Goal: Obtain resource: Obtain resource

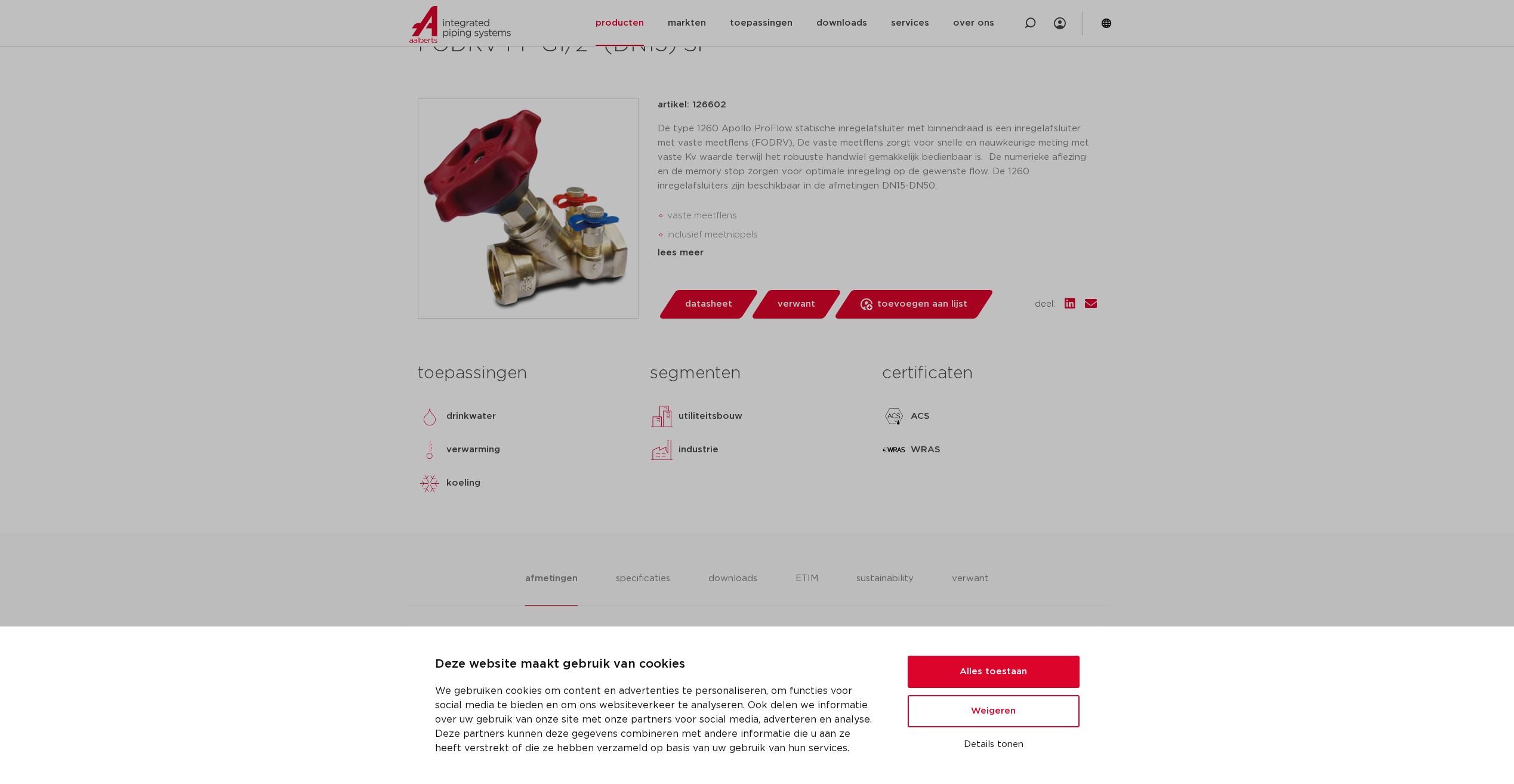
scroll to position [239, 0]
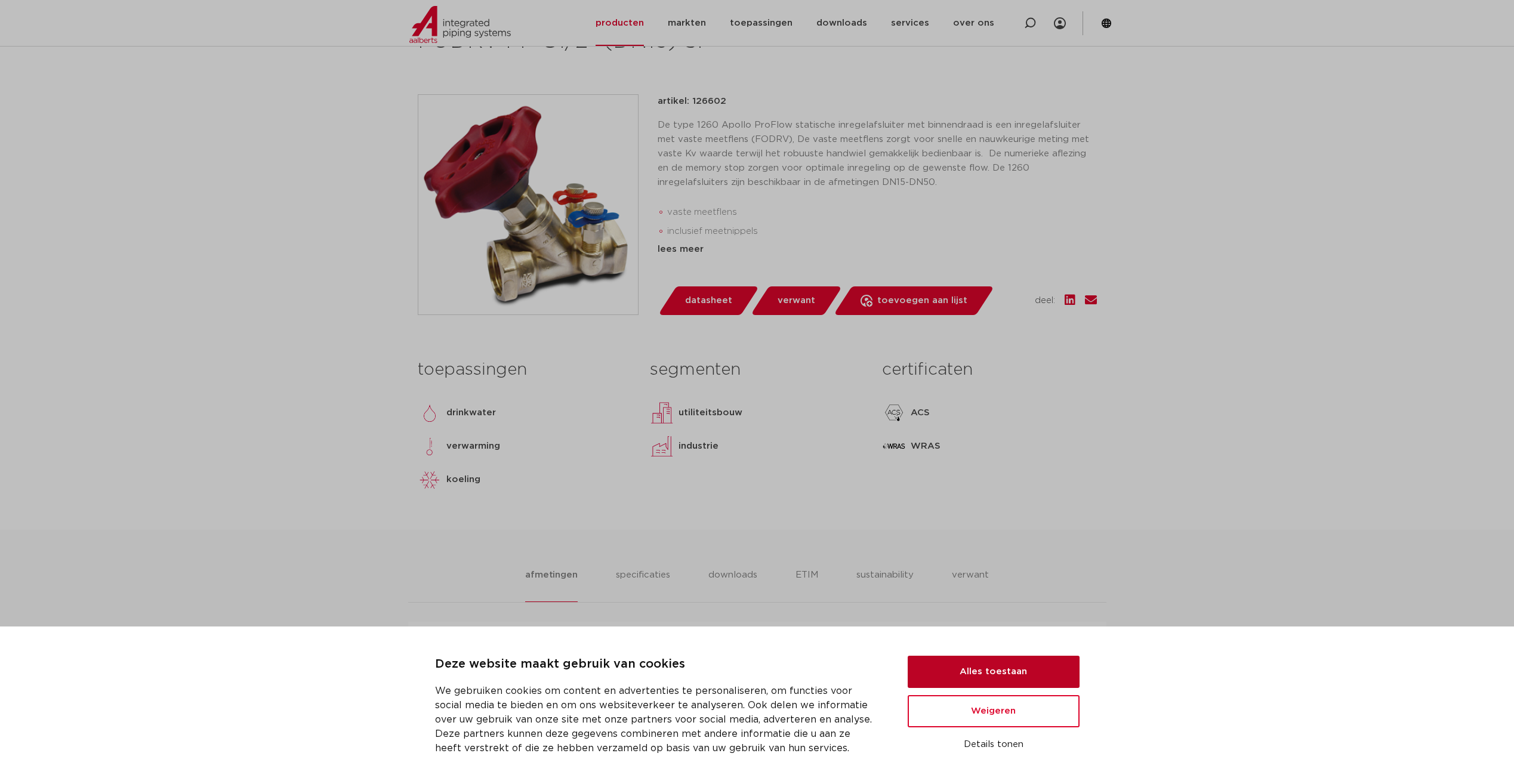
click at [995, 676] on button "Alles toestaan" at bounding box center [993, 671] width 172 height 32
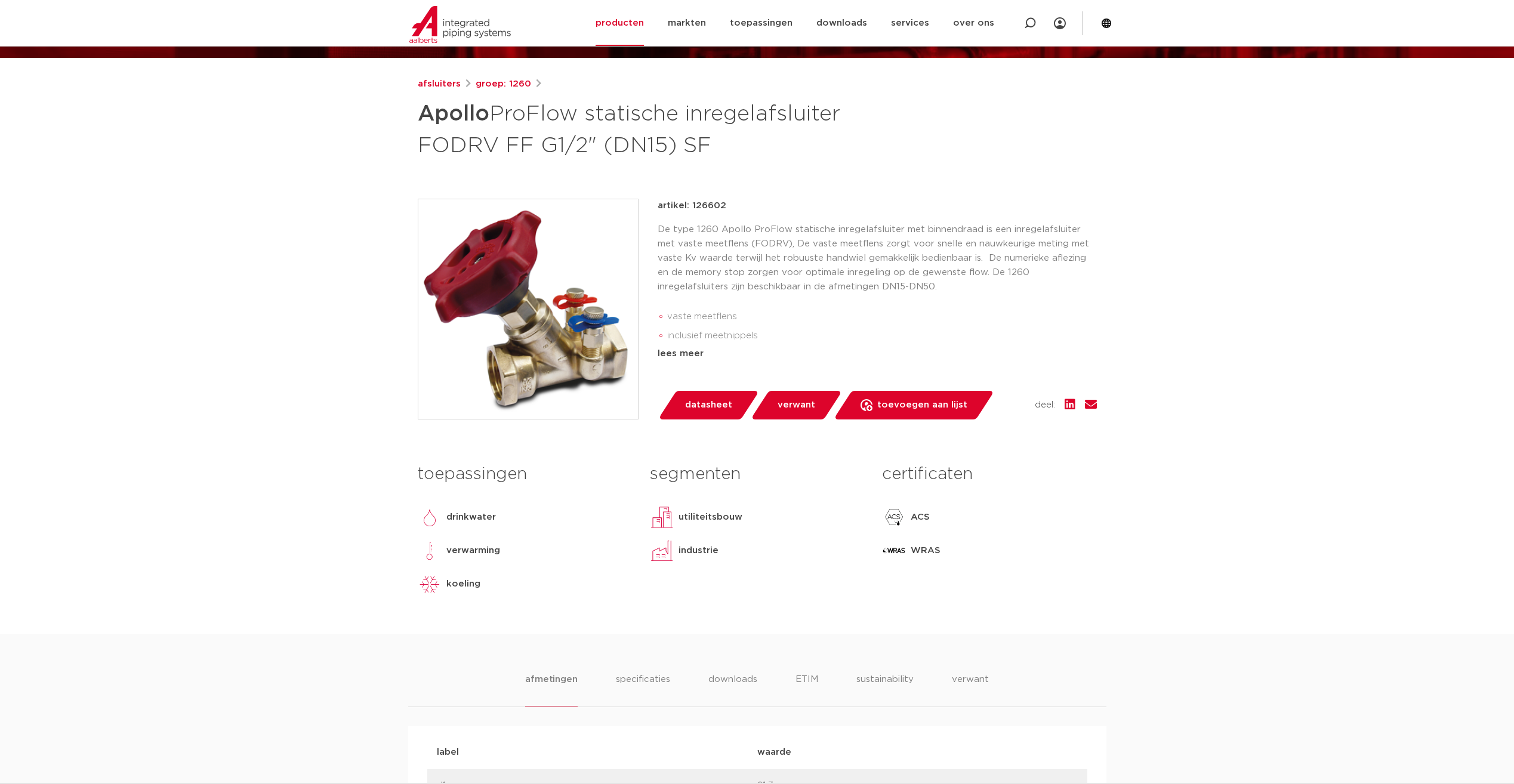
scroll to position [60, 0]
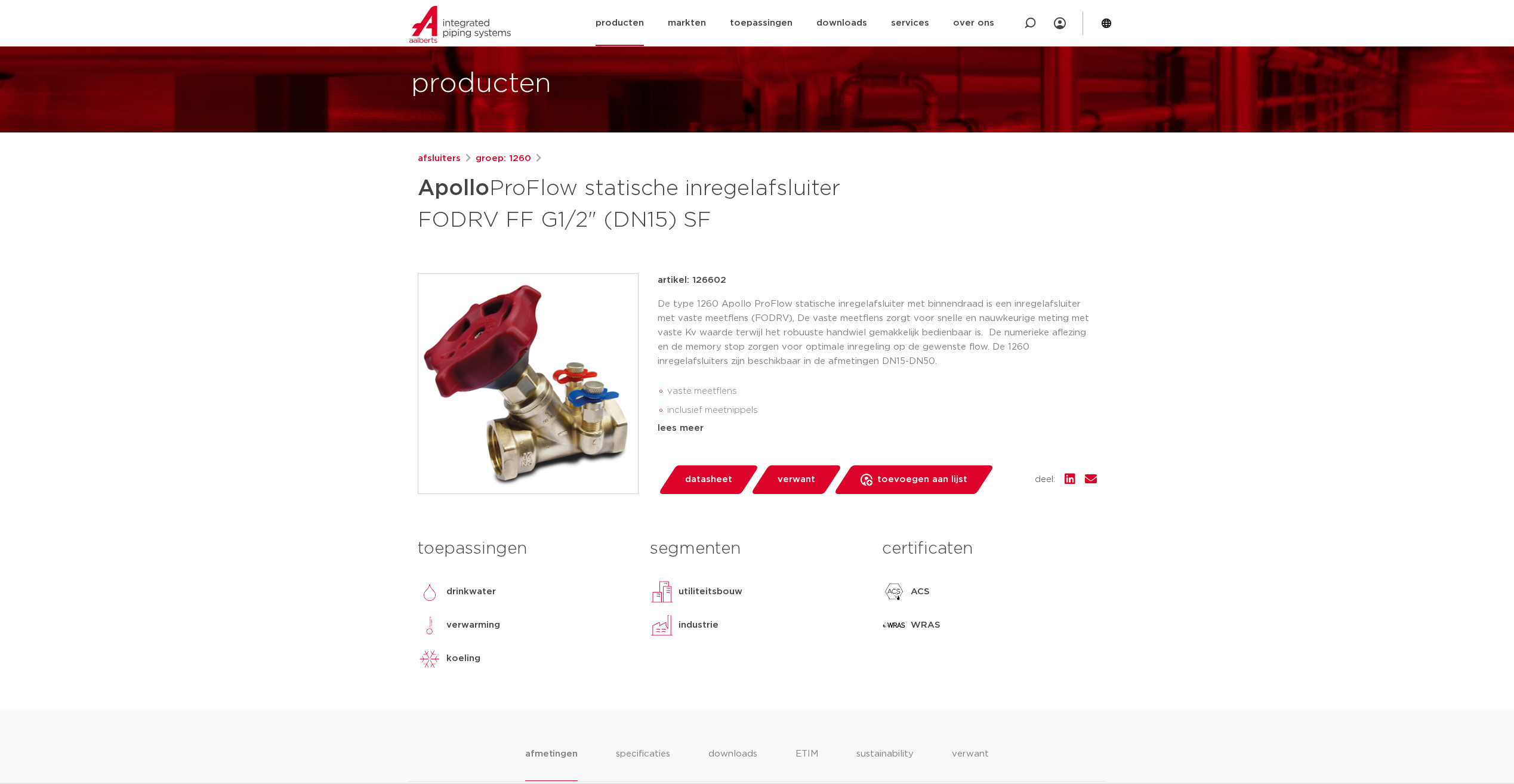
click at [632, 23] on link "producten" at bounding box center [620, 23] width 48 height 46
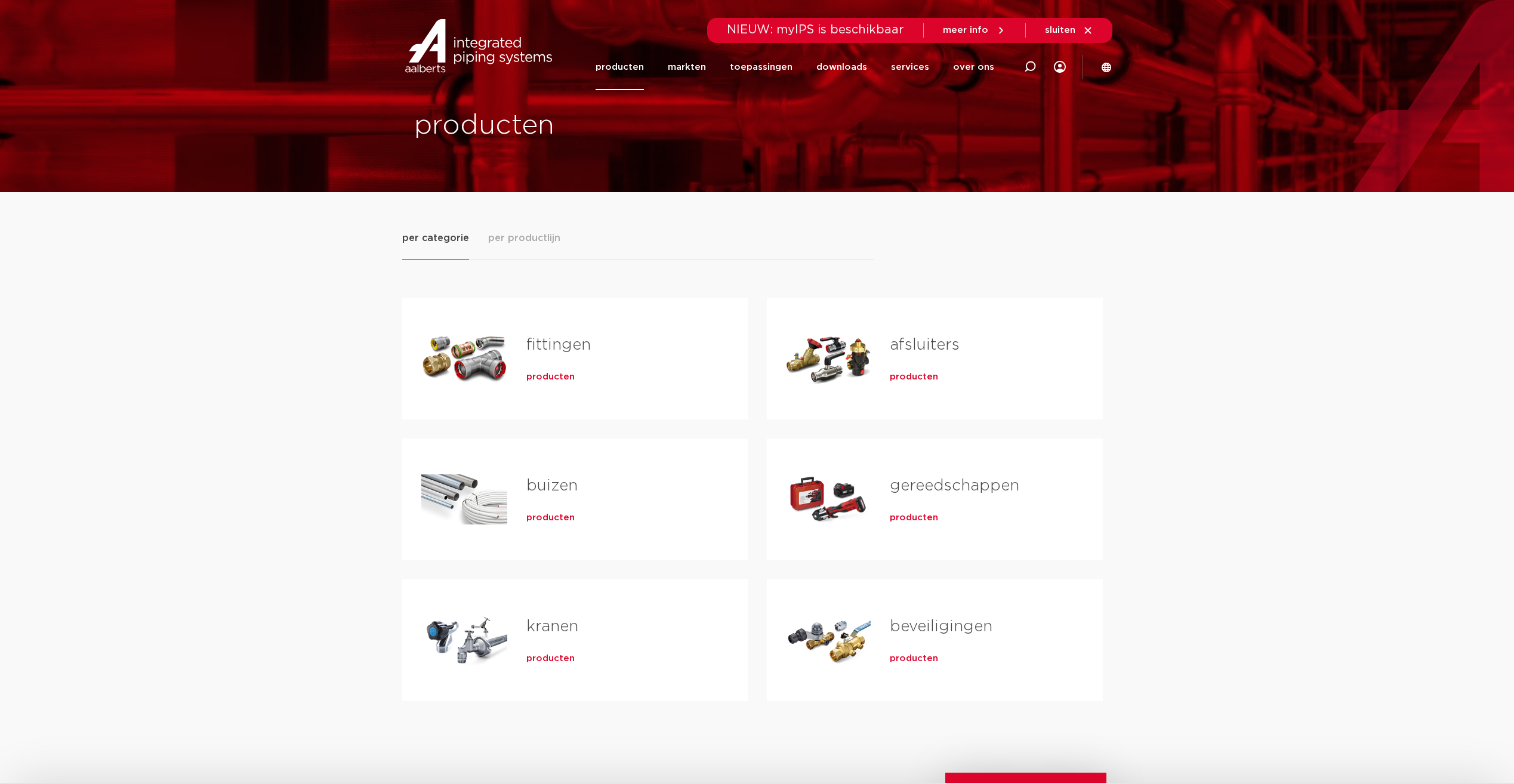
click at [528, 240] on span "per productlijn" at bounding box center [524, 237] width 72 height 14
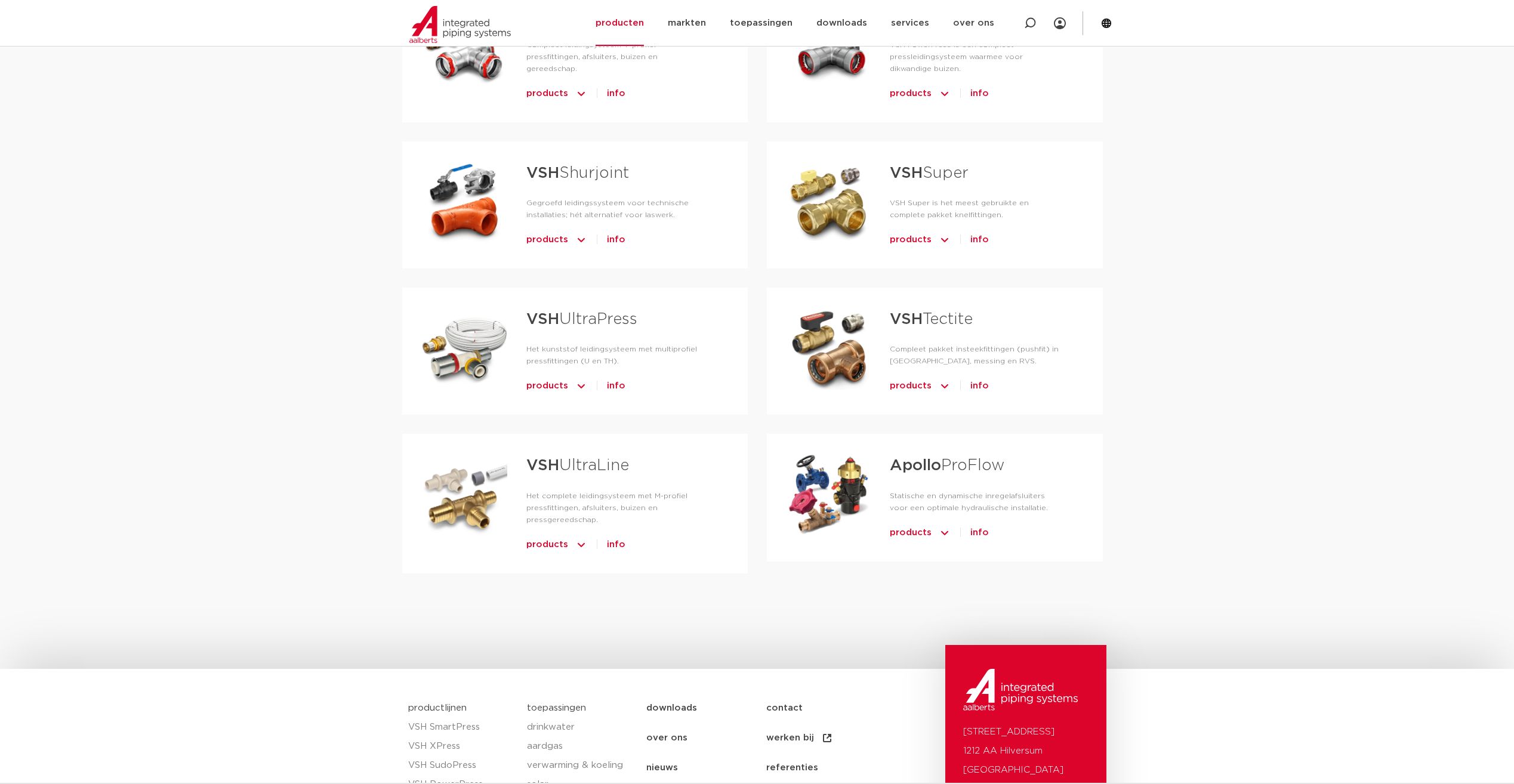
scroll to position [477, 0]
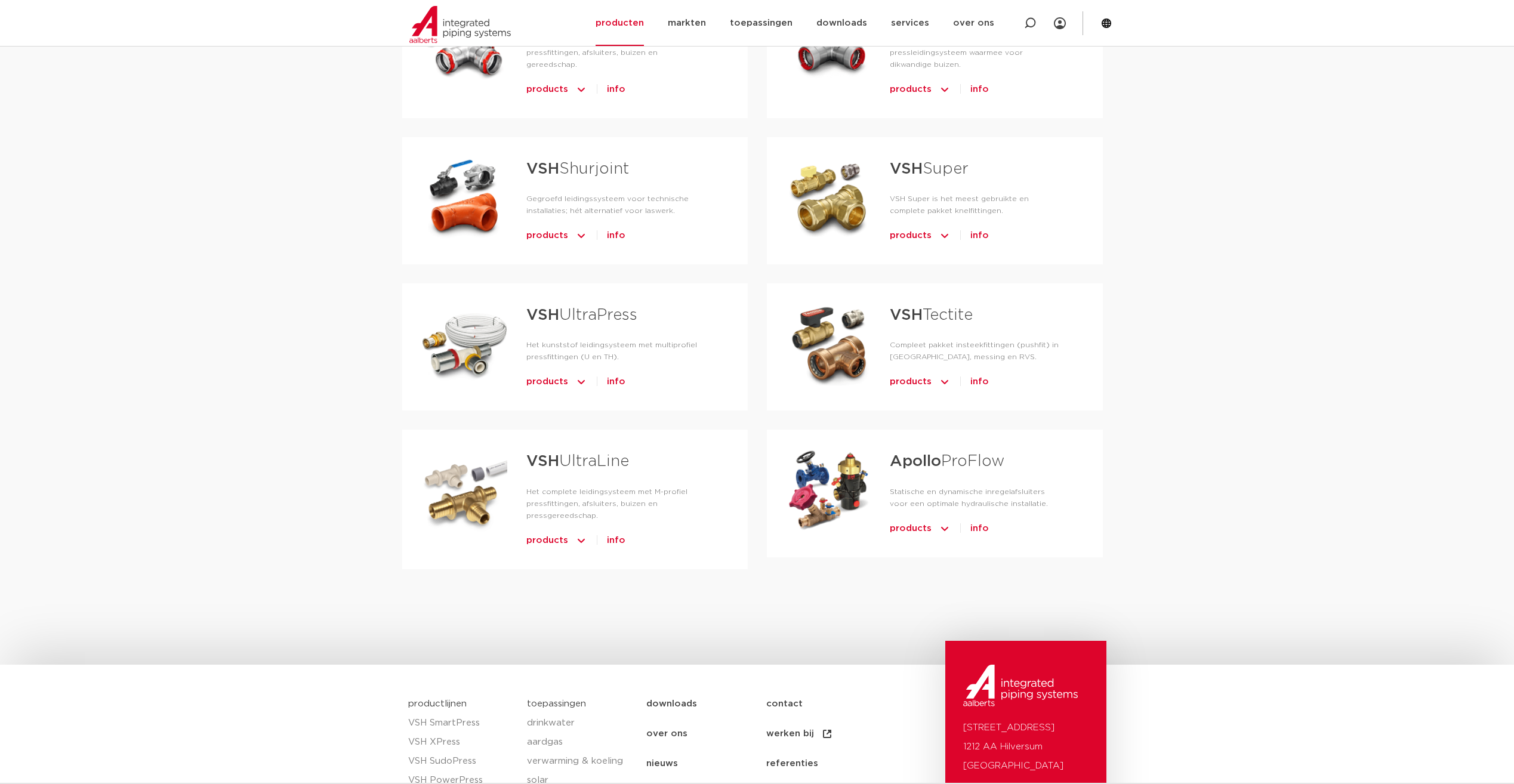
click at [916, 527] on span "products" at bounding box center [910, 528] width 41 height 19
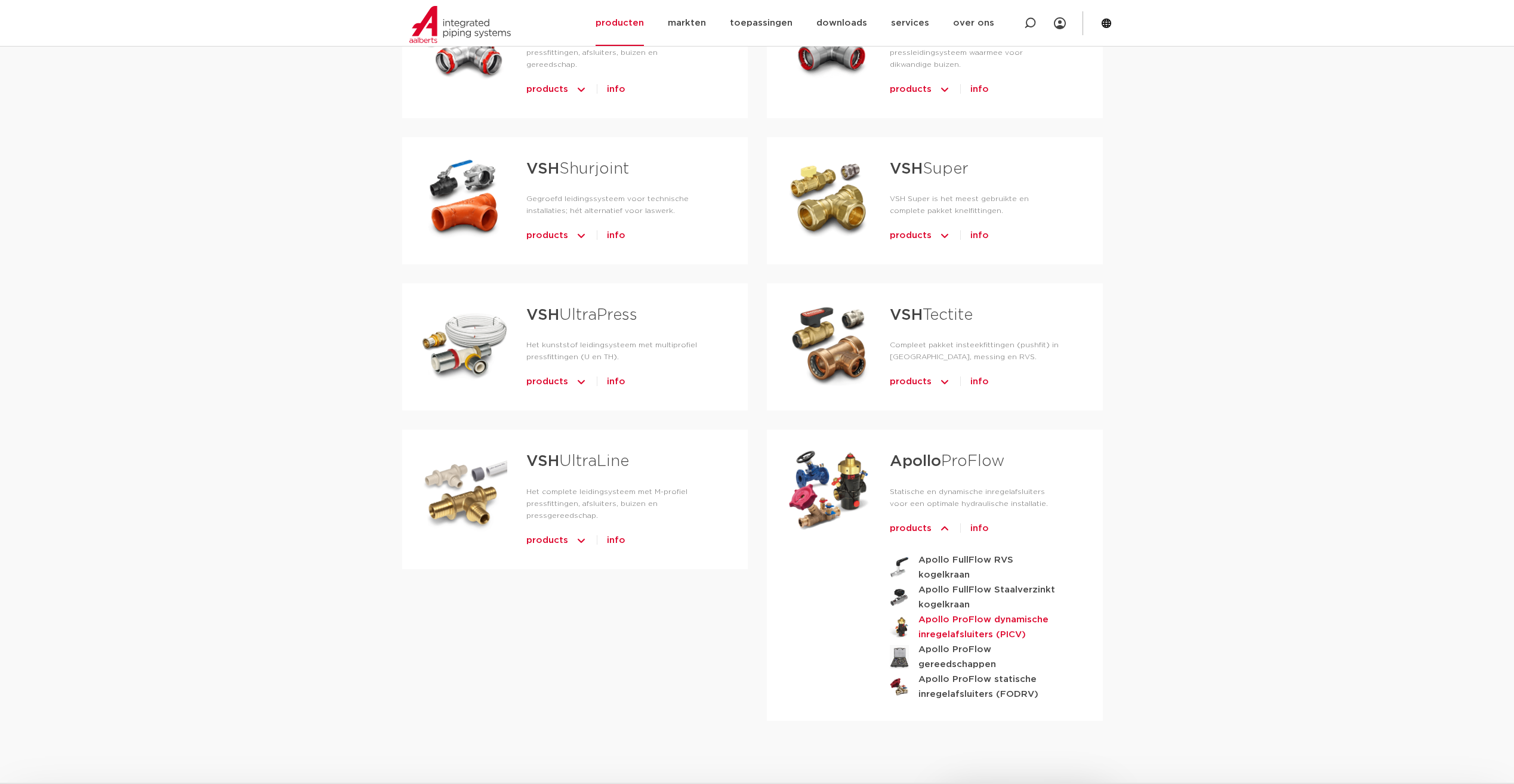
click at [951, 624] on strong "Apollo ProFlow dynamische inregelafsluiters (PICV)" at bounding box center [990, 627] width 146 height 30
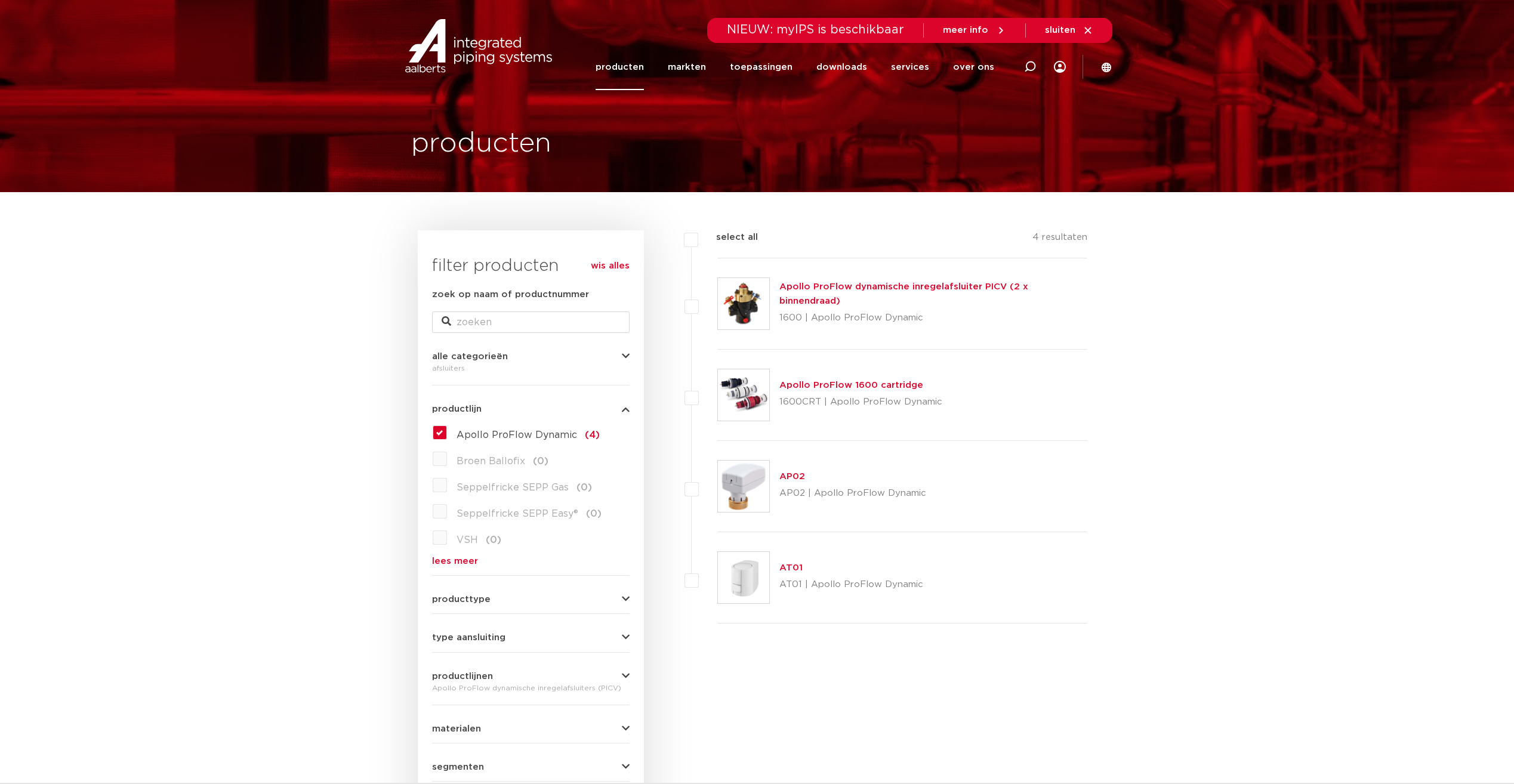
click at [849, 296] on link "Apollo ProFlow dynamische inregelafsluiter PICV (2 x binnendraad)" at bounding box center [904, 294] width 249 height 23
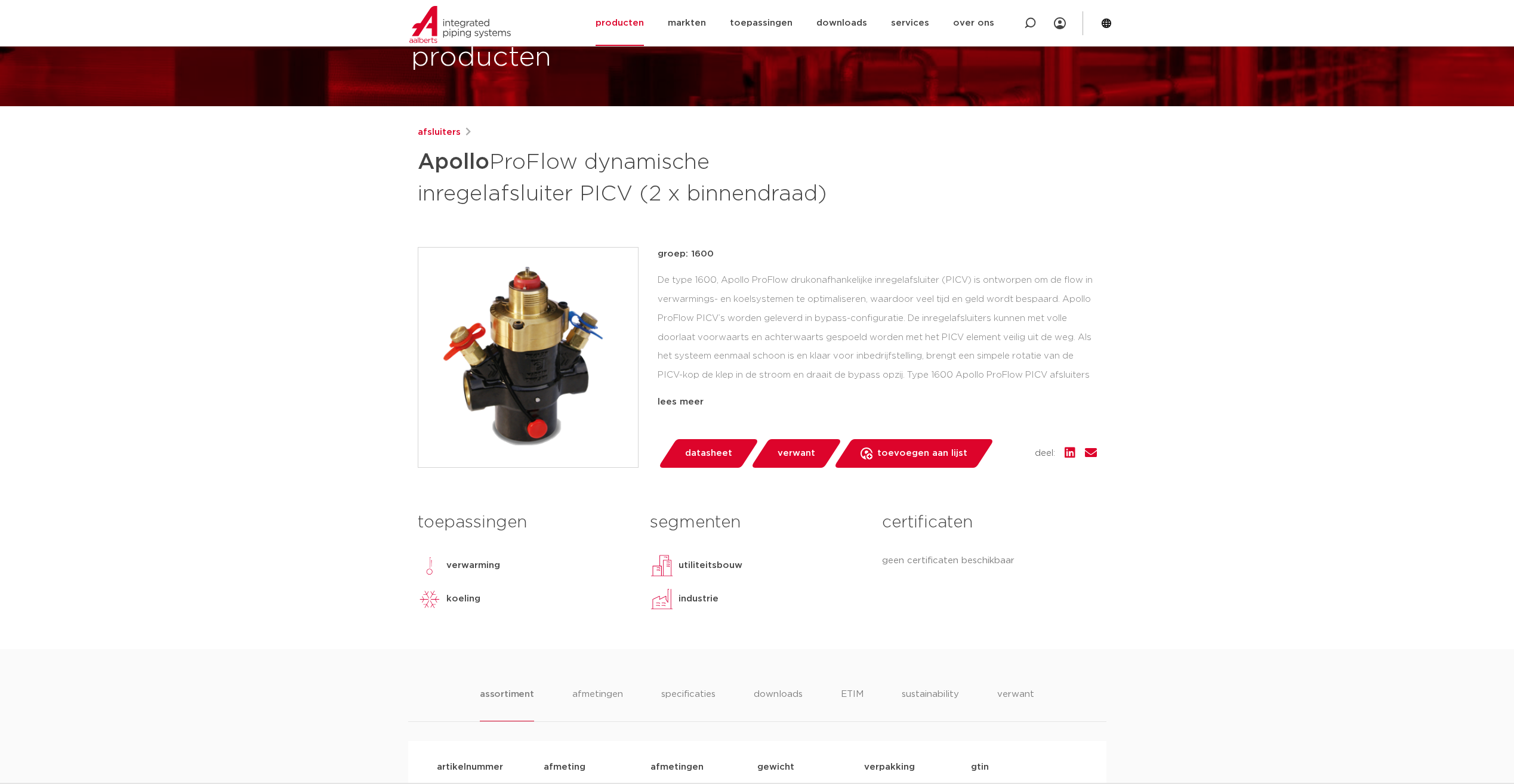
scroll to position [120, 0]
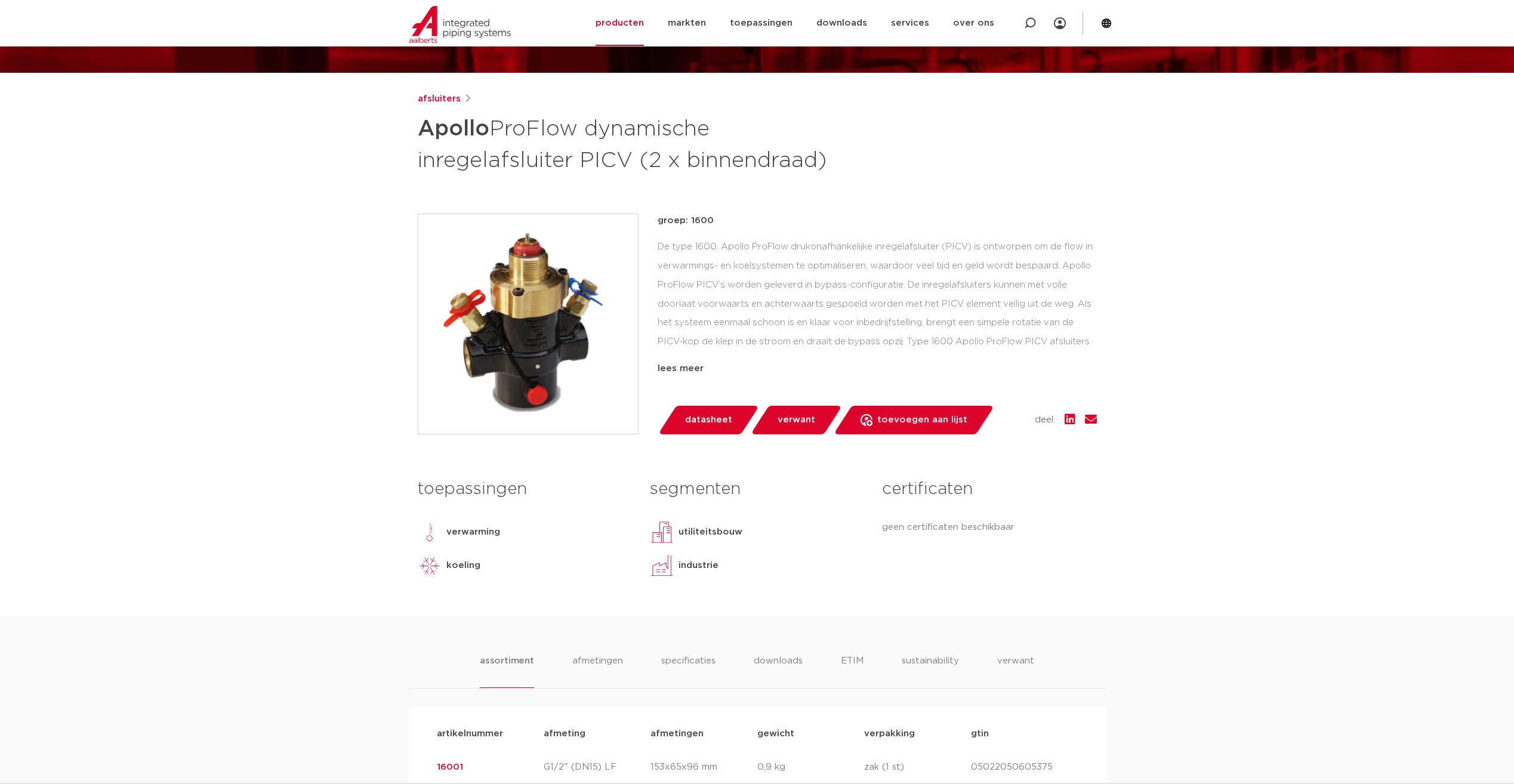
click at [710, 413] on span "datasheet" at bounding box center [708, 420] width 47 height 19
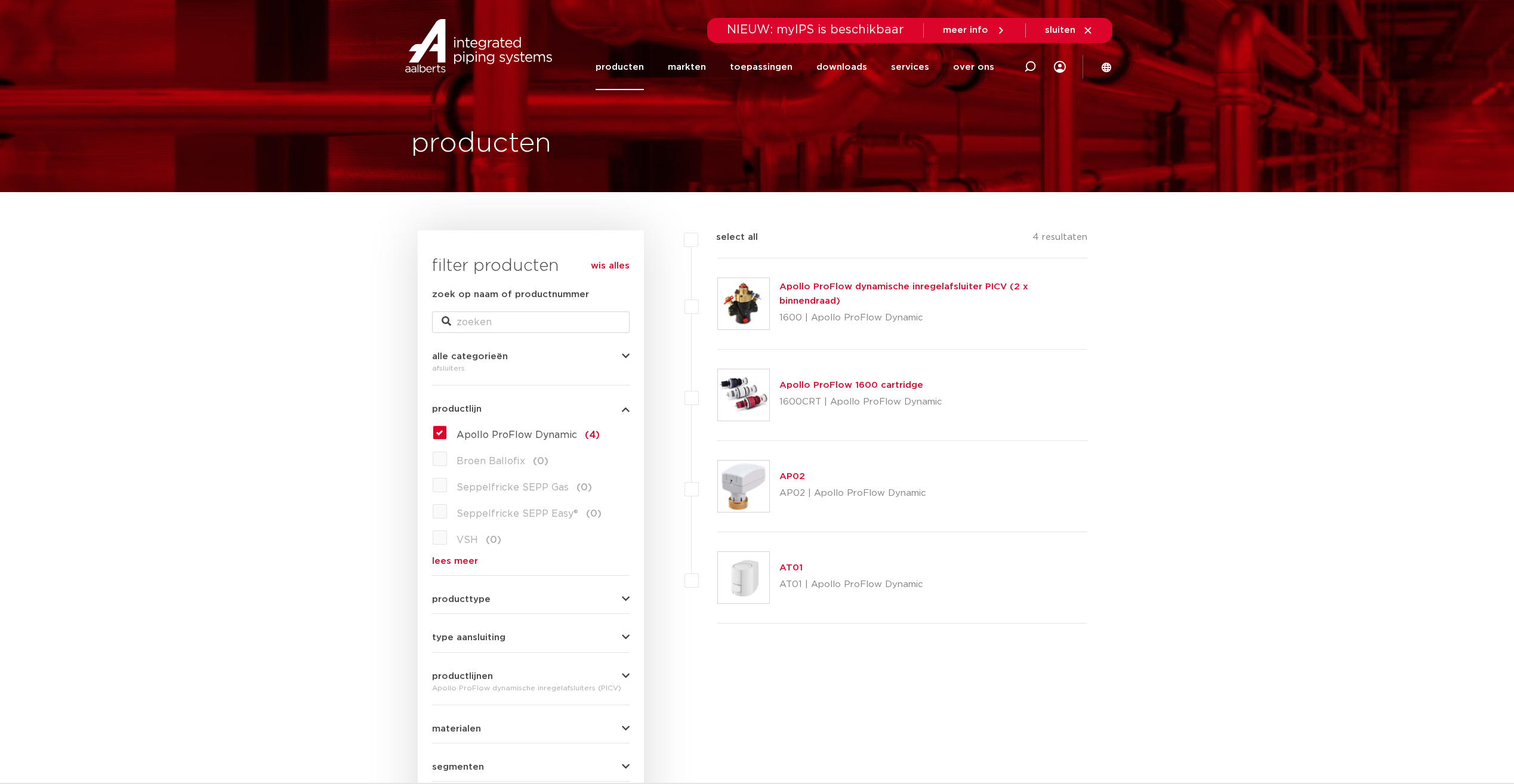
click at [637, 66] on link "producten" at bounding box center [620, 68] width 48 height 46
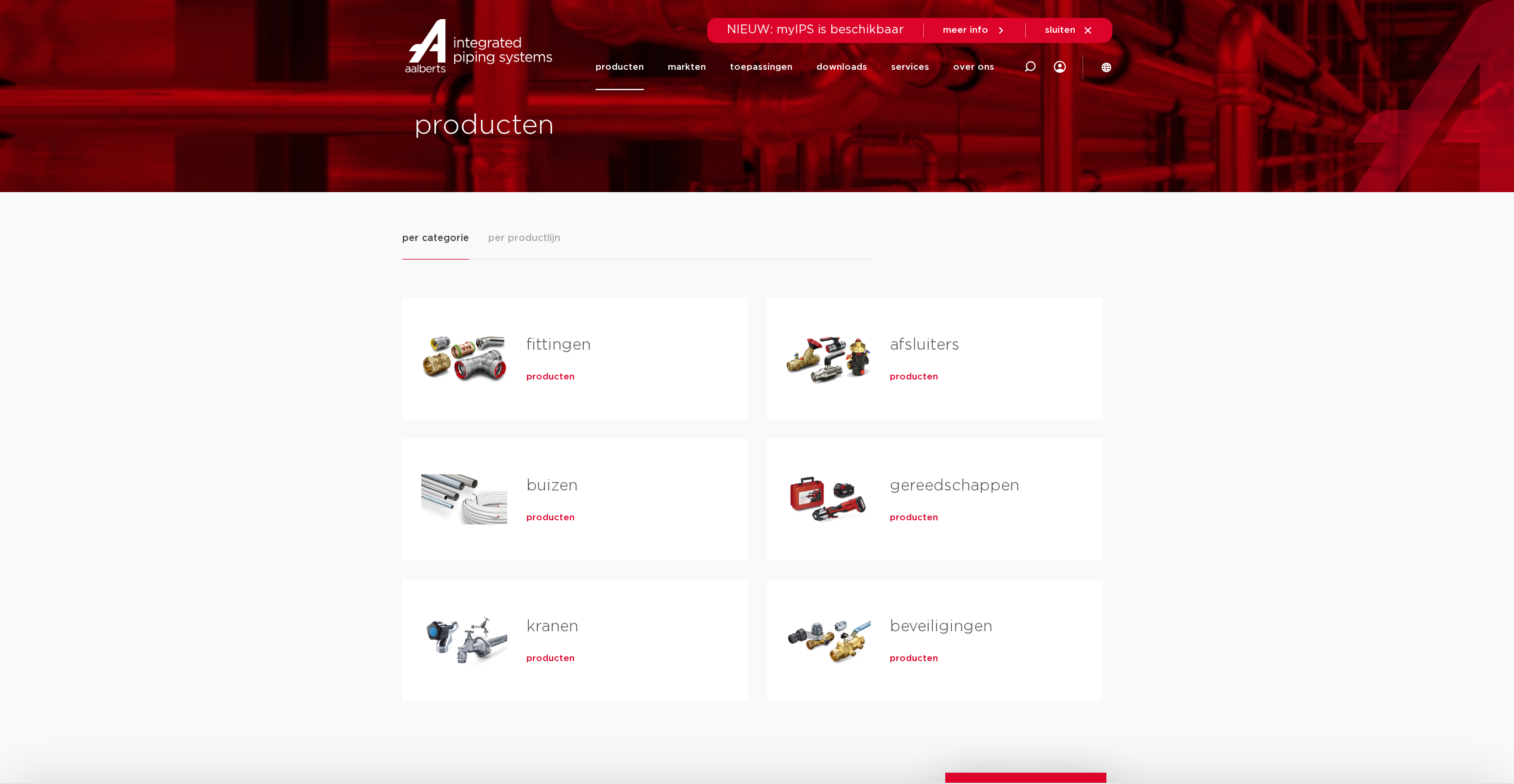
click at [906, 379] on span "producten" at bounding box center [914, 377] width 48 height 12
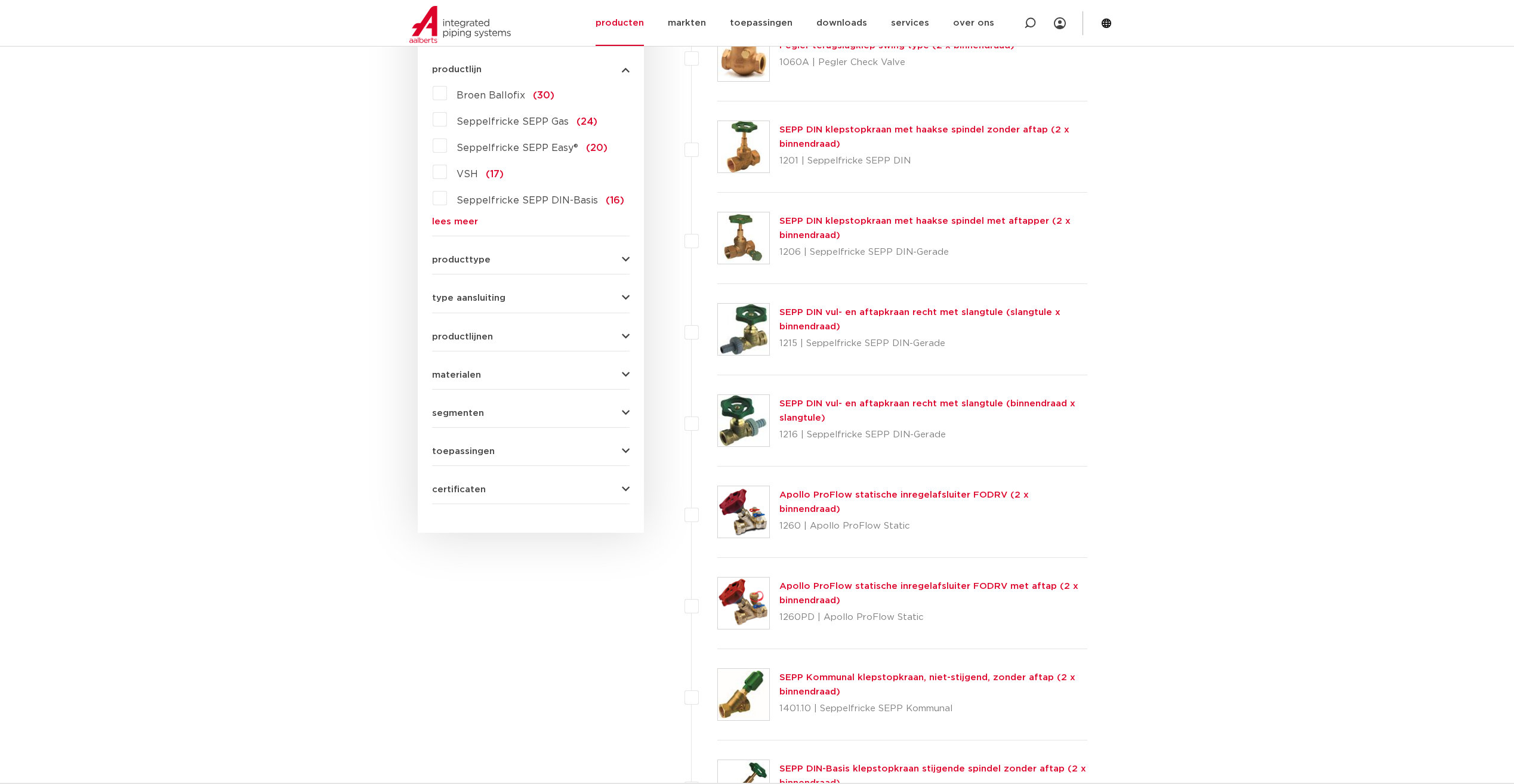
scroll to position [358, 0]
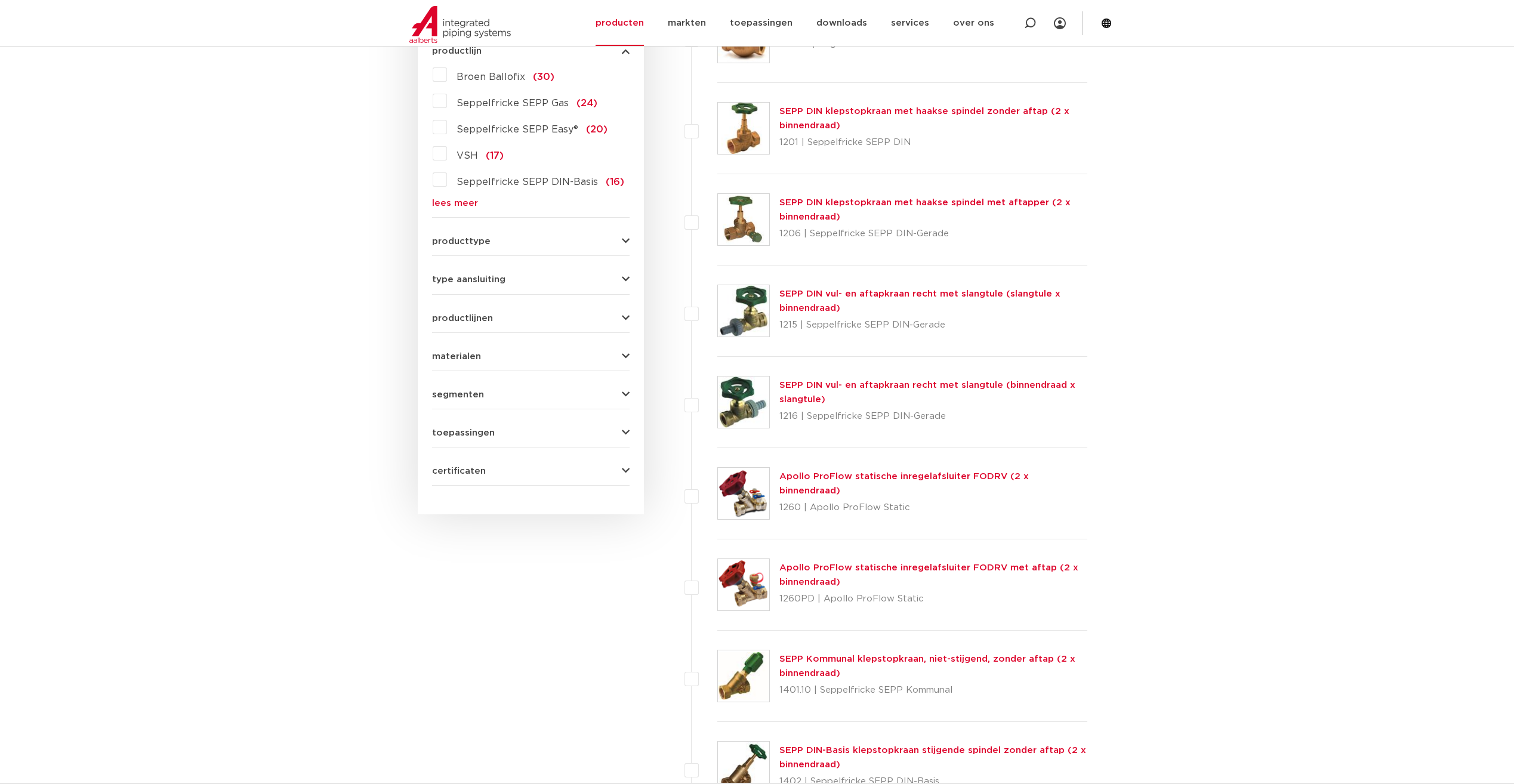
click at [842, 486] on link "Apollo ProFlow statische inregelafsluiter FODRV (2 x binnendraad)" at bounding box center [904, 483] width 250 height 23
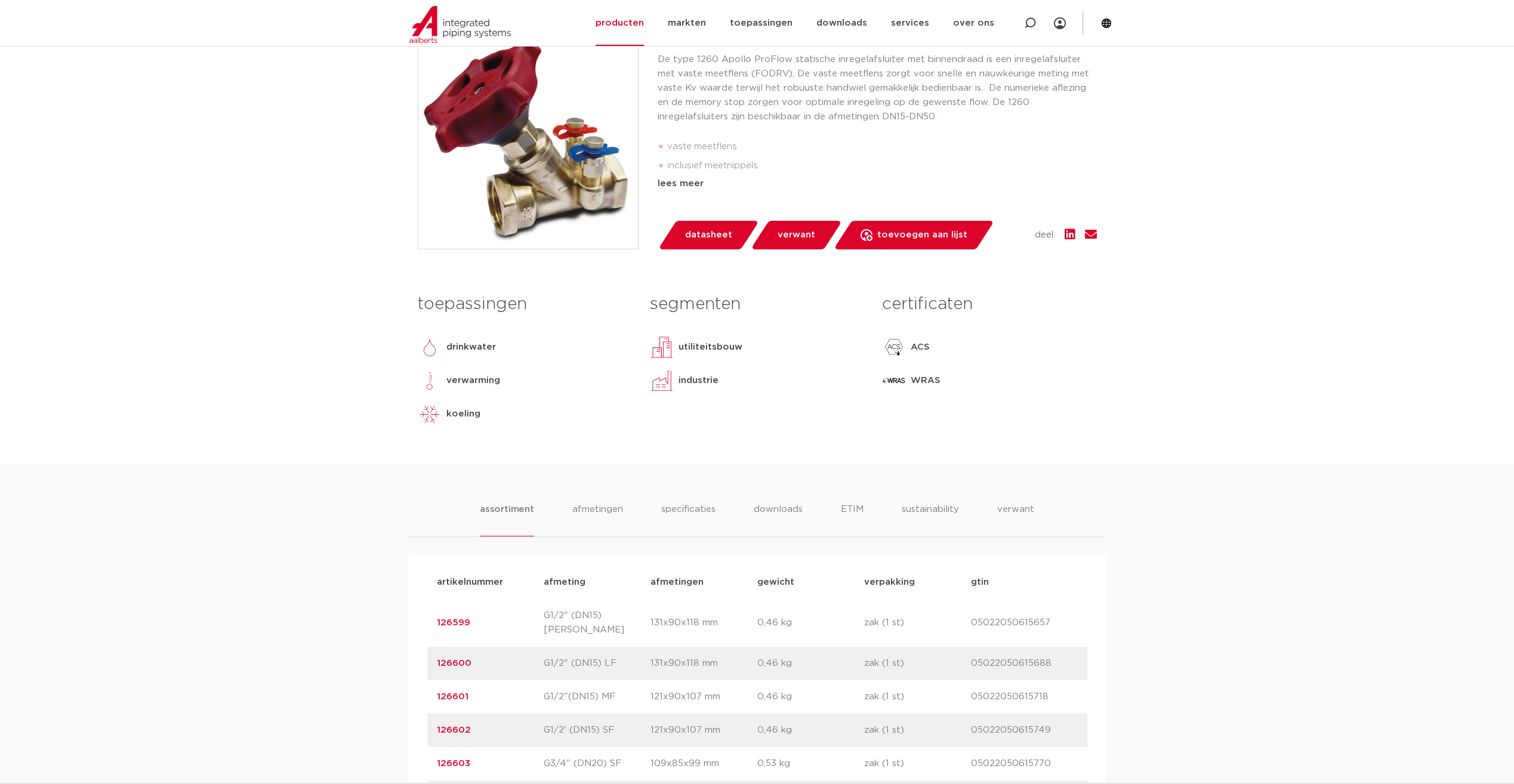
scroll to position [298, 0]
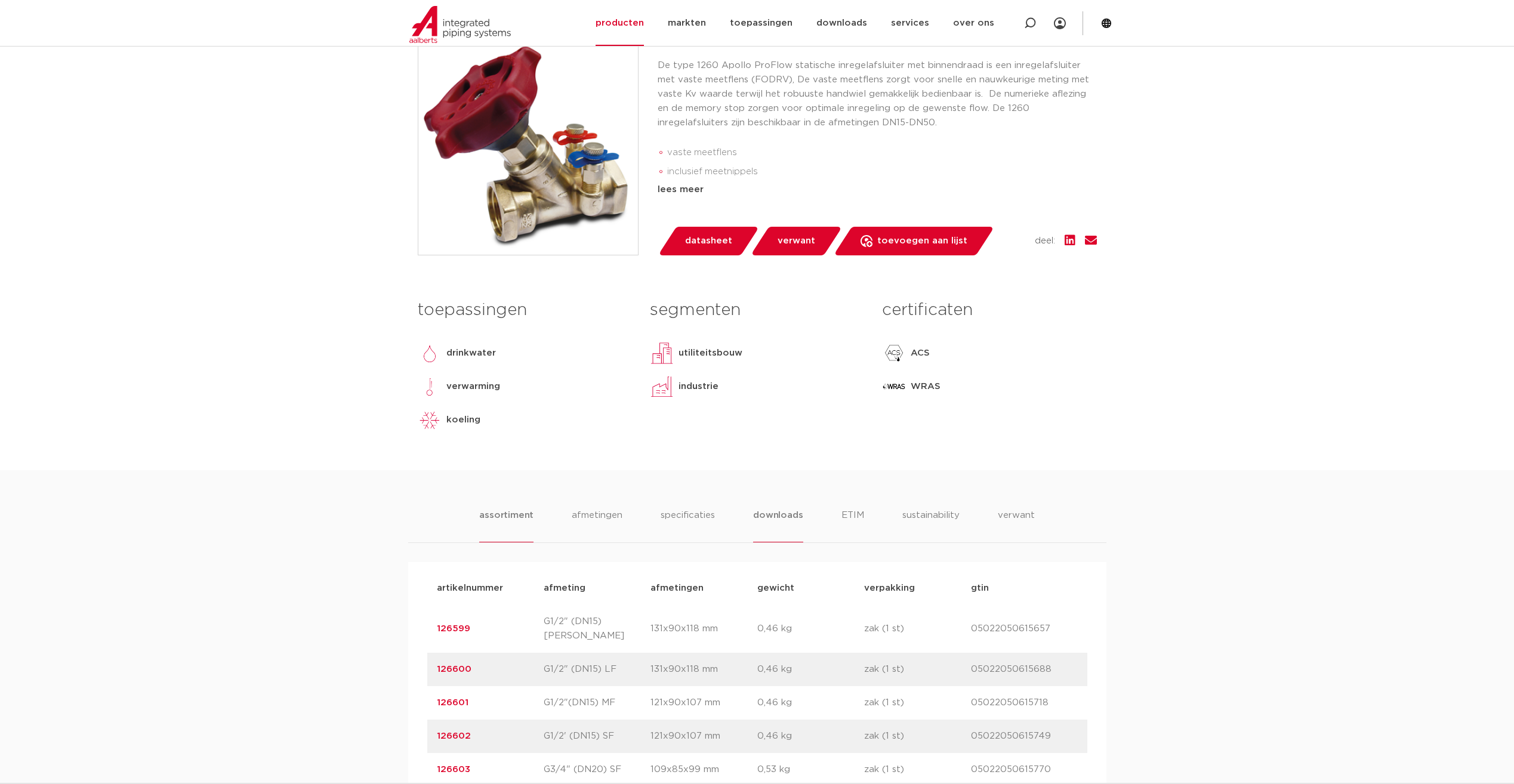
click at [785, 516] on li "downloads" at bounding box center [777, 525] width 49 height 34
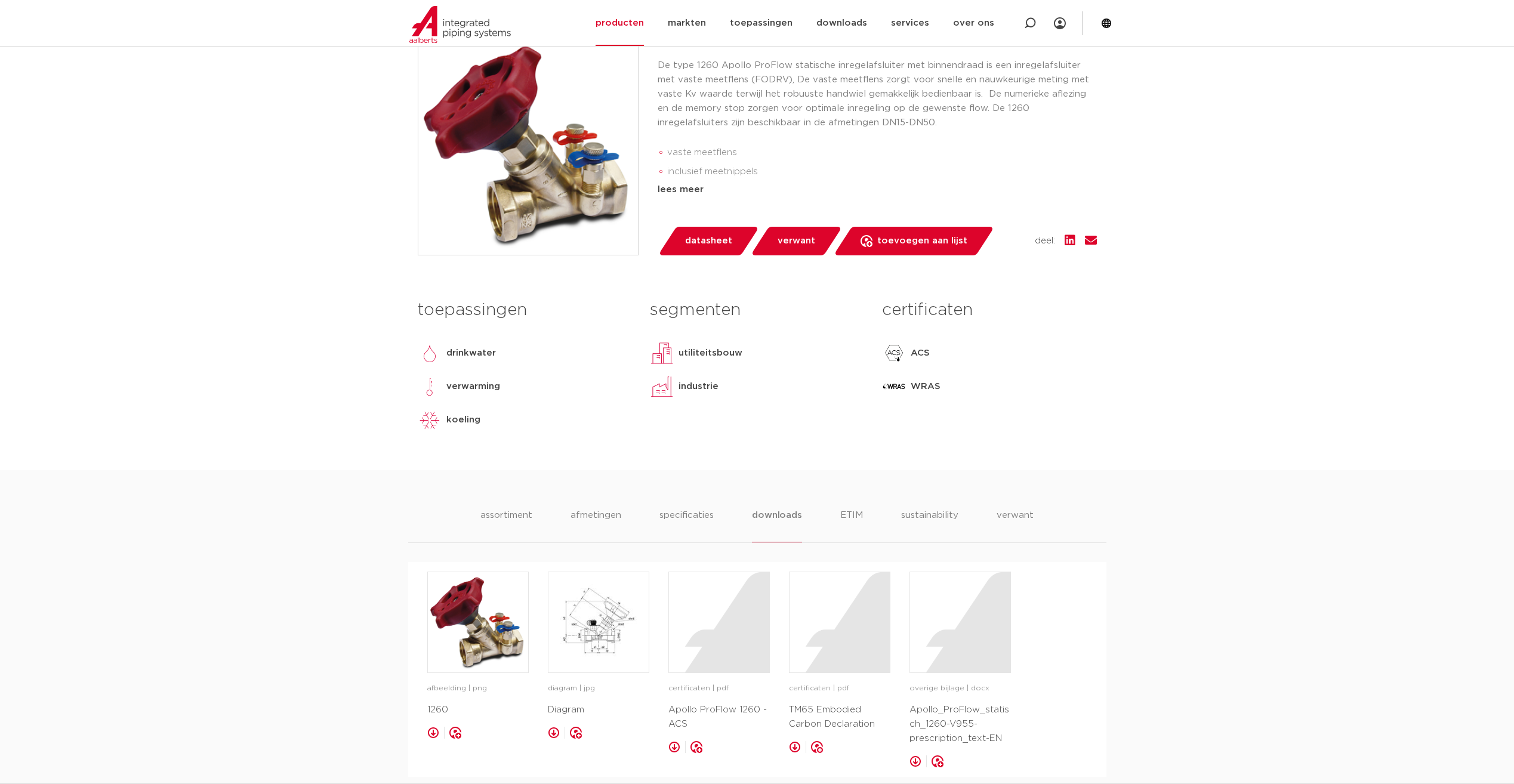
click at [704, 231] on span "datasheet" at bounding box center [708, 241] width 47 height 19
